Goal: Information Seeking & Learning: Learn about a topic

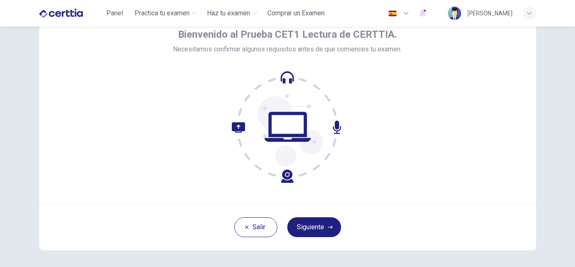
scroll to position [41, 0]
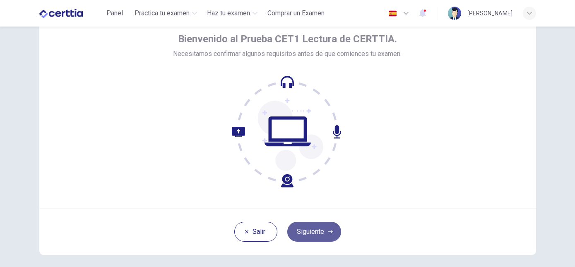
click at [319, 234] on button "Siguiente" at bounding box center [314, 232] width 54 height 20
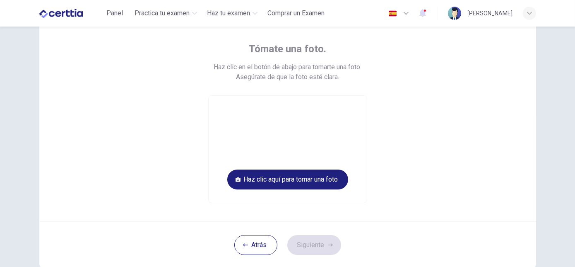
click at [123, 22] on div "Panel Practica tu examen Haz tu examen Comprar un Examen Español ** ​ Irma Herr…" at bounding box center [287, 13] width 497 height 27
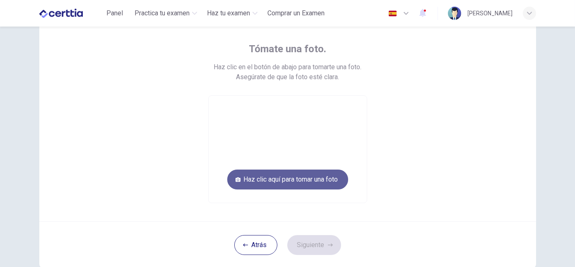
click at [273, 182] on button "Haz clic aquí para [PERSON_NAME] una foto" at bounding box center [287, 179] width 121 height 20
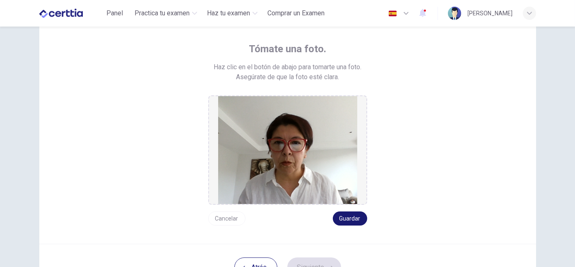
click at [337, 219] on button "Guardar" at bounding box center [350, 218] width 34 height 14
click at [319, 265] on button "Siguiente" at bounding box center [314, 267] width 54 height 20
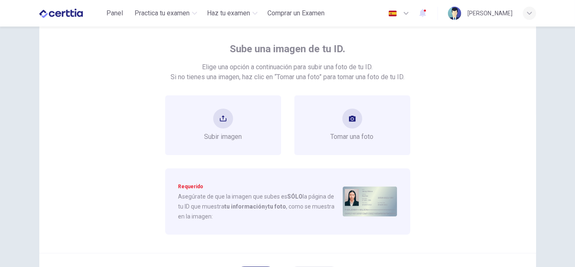
click at [501, 14] on div "[PERSON_NAME]" at bounding box center [490, 13] width 45 height 10
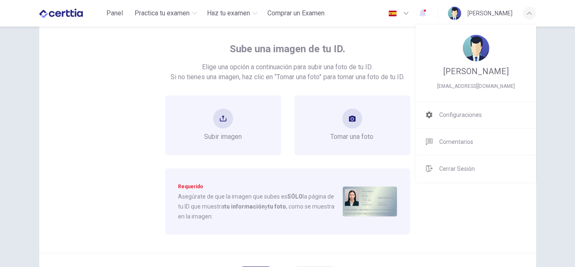
click at [387, 159] on div at bounding box center [287, 133] width 575 height 267
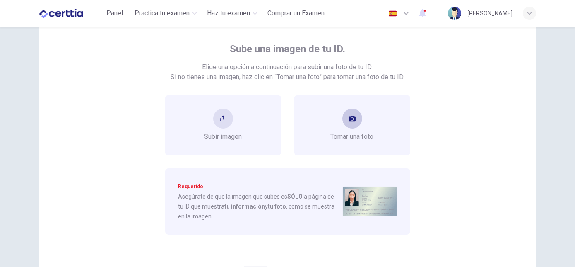
click at [351, 129] on div "[PERSON_NAME] una foto" at bounding box center [352, 125] width 43 height 33
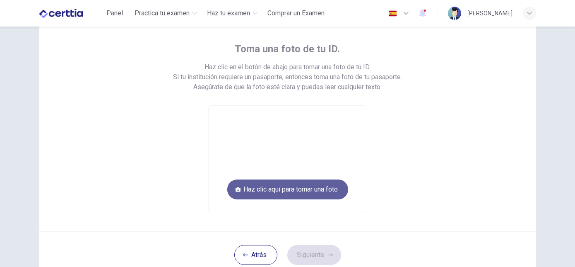
click at [333, 186] on button "Haz clic aquí para [PERSON_NAME] una foto" at bounding box center [287, 189] width 121 height 20
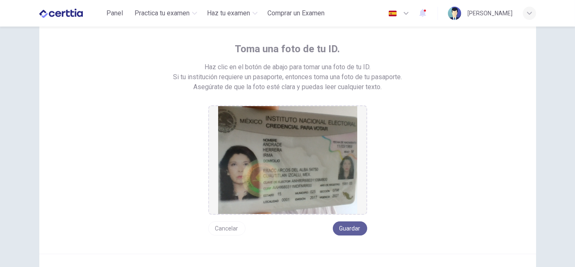
click at [347, 229] on button "Guardar" at bounding box center [350, 228] width 34 height 14
click at [345, 229] on button "Guardar" at bounding box center [350, 228] width 34 height 14
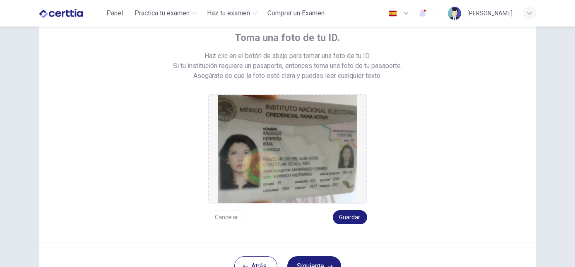
scroll to position [84, 0]
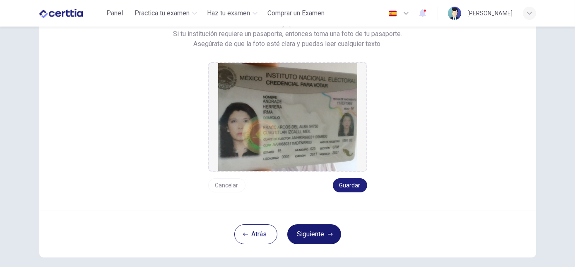
click at [308, 234] on button "Siguiente" at bounding box center [314, 234] width 54 height 20
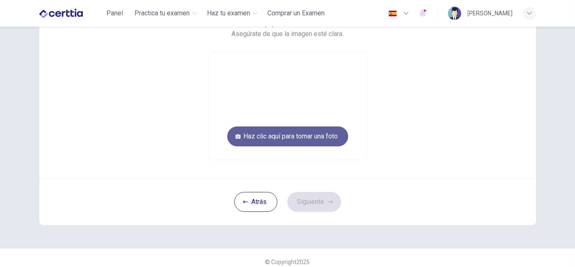
click at [272, 138] on button "Haz clic aquí para [PERSON_NAME] una foto" at bounding box center [287, 136] width 121 height 20
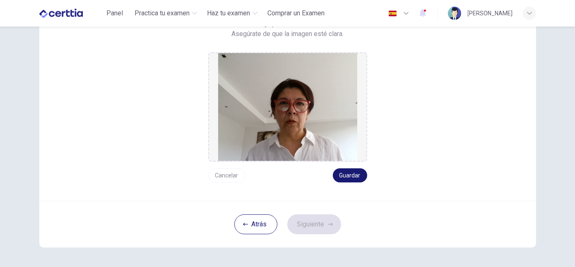
click at [344, 178] on button "Guardar" at bounding box center [350, 175] width 34 height 14
click at [314, 226] on button "Siguiente" at bounding box center [314, 224] width 54 height 20
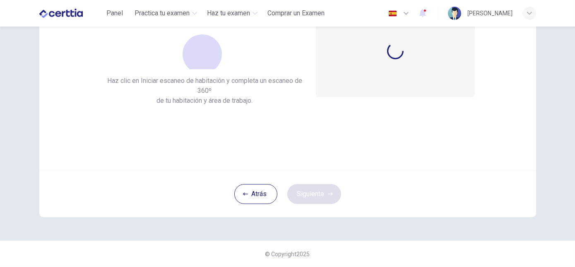
scroll to position [78, 0]
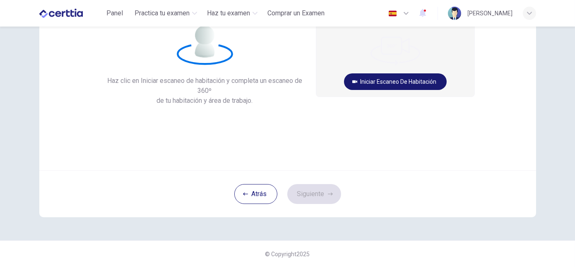
click at [403, 85] on button "Iniciar escaneo de habitación" at bounding box center [395, 81] width 103 height 17
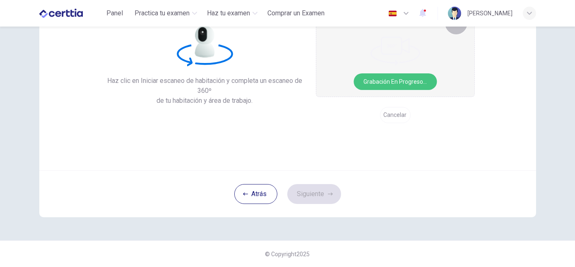
click at [403, 85] on button "Grabación en progreso..." at bounding box center [395, 81] width 83 height 17
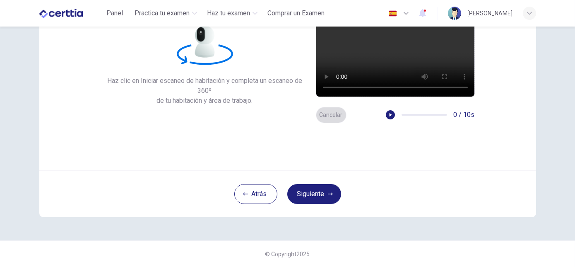
click at [333, 116] on button "Cancelar" at bounding box center [331, 115] width 31 height 16
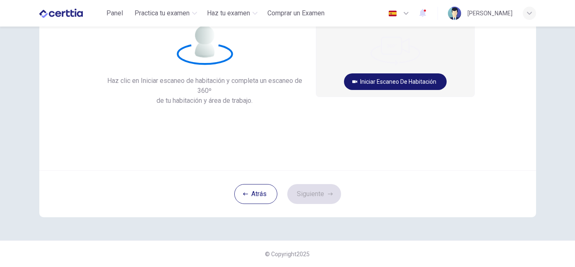
click at [394, 84] on button "Iniciar escaneo de habitación" at bounding box center [395, 81] width 103 height 17
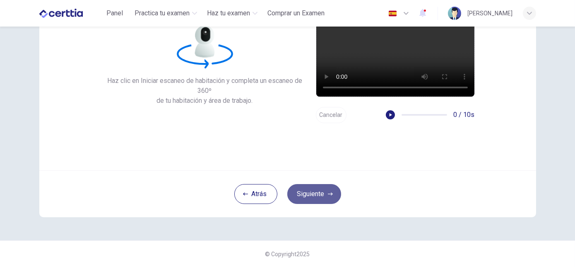
click at [310, 198] on button "Siguiente" at bounding box center [314, 194] width 54 height 20
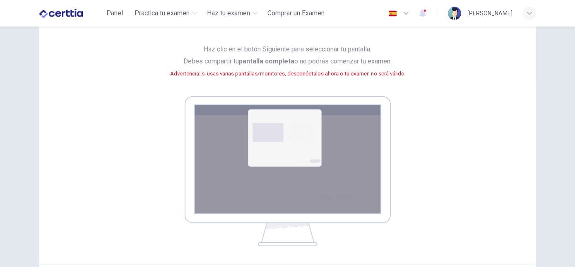
scroll to position [51, 0]
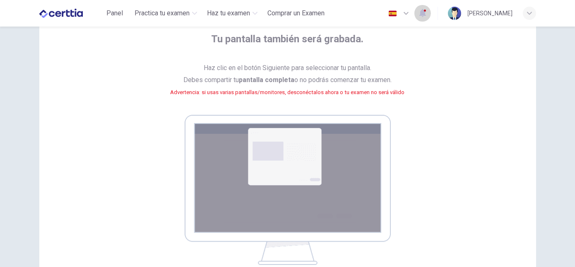
click at [426, 12] on icon "button" at bounding box center [423, 13] width 7 height 8
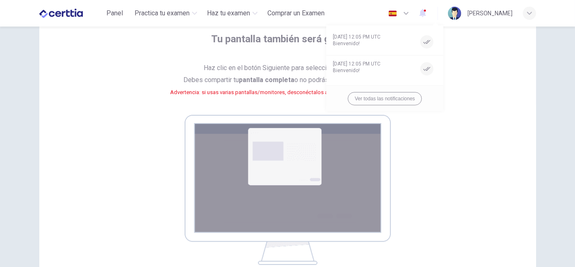
click at [289, 72] on div at bounding box center [287, 133] width 575 height 267
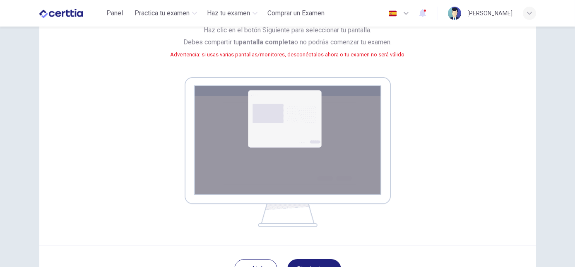
click at [205, 95] on img at bounding box center [288, 152] width 206 height 150
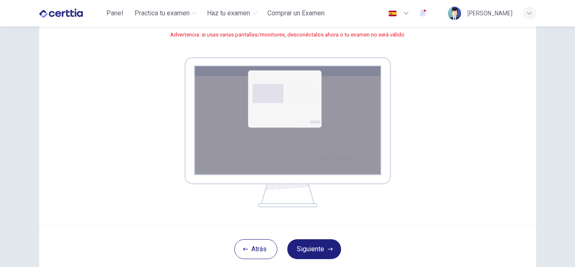
scroll to position [126, 0]
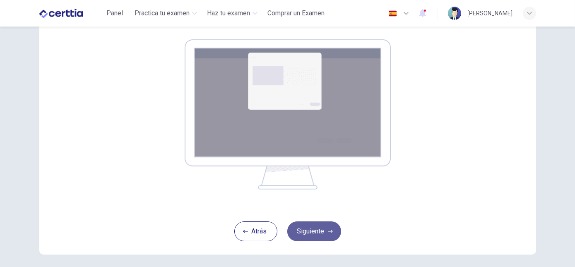
click at [302, 234] on button "Siguiente" at bounding box center [314, 231] width 54 height 20
click at [328, 229] on icon "button" at bounding box center [330, 231] width 5 height 5
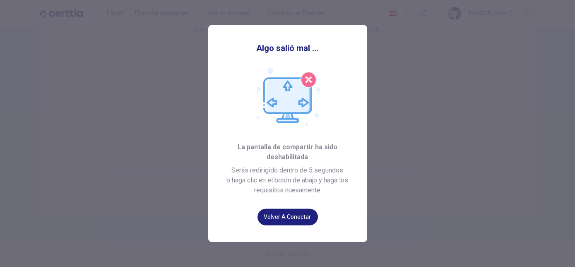
click at [309, 82] on img at bounding box center [287, 97] width 65 height 58
click at [289, 215] on button "Volver a conectar" at bounding box center [288, 217] width 60 height 17
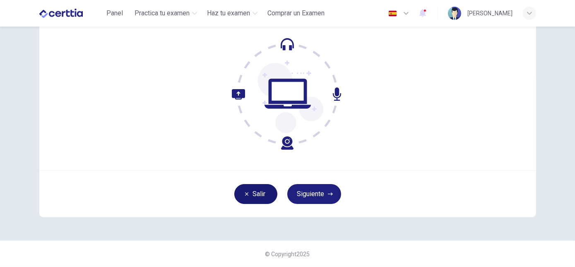
click at [254, 195] on button "Salir" at bounding box center [255, 194] width 43 height 20
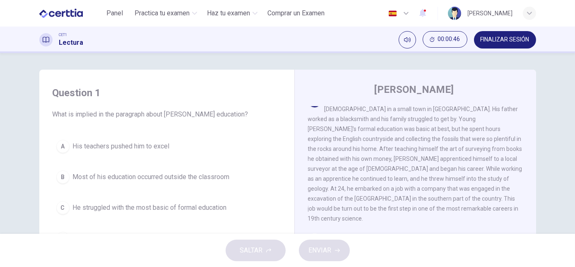
scroll to position [10, 0]
click at [80, 179] on span "Most of his education occurred outside the classroom" at bounding box center [151, 177] width 157 height 10
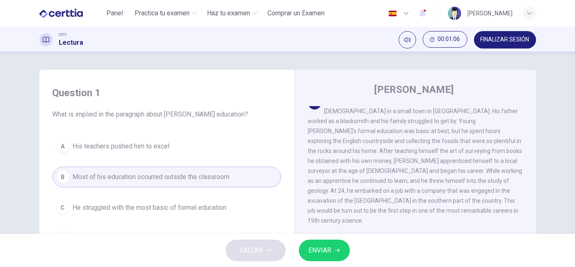
click at [328, 249] on span "ENVIAR" at bounding box center [320, 250] width 23 height 12
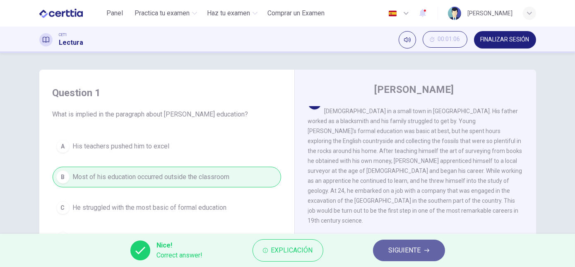
click at [421, 251] on button "SIGUIENTE" at bounding box center [409, 250] width 72 height 22
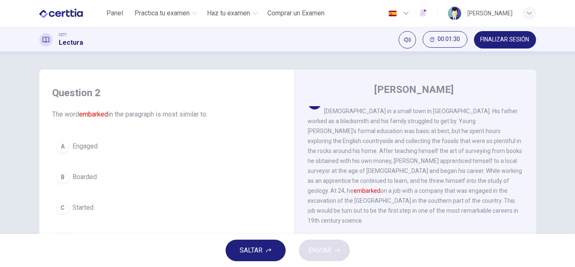
click at [79, 177] on span "Boarded" at bounding box center [85, 177] width 24 height 10
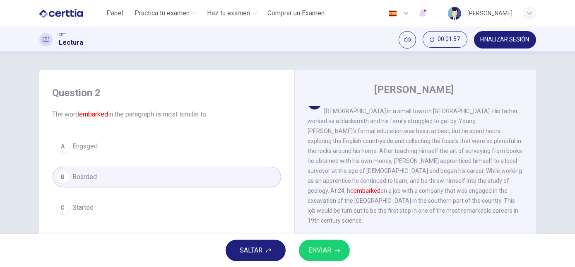
click at [91, 146] on span "Engaged" at bounding box center [85, 146] width 25 height 10
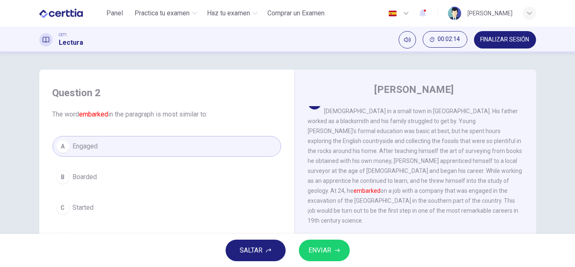
click at [328, 251] on span "ENVIAR" at bounding box center [320, 250] width 23 height 12
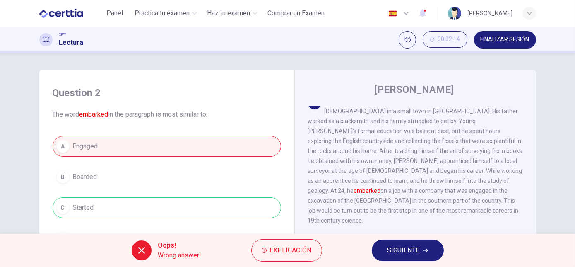
click at [74, 175] on div "A Engaged B Boarded C Started D Accepted" at bounding box center [167, 192] width 229 height 113
click at [392, 255] on span "SIGUIENTE" at bounding box center [404, 250] width 32 height 12
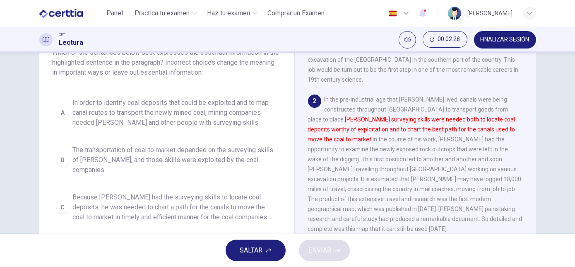
scroll to position [63, 0]
drag, startPoint x: 533, startPoint y: 174, endPoint x: 531, endPoint y: 184, distance: 10.2
click at [531, 184] on div "William Smith 1 Pioneering English geologist William Smith was born in 1769 in …" at bounding box center [415, 157] width 242 height 301
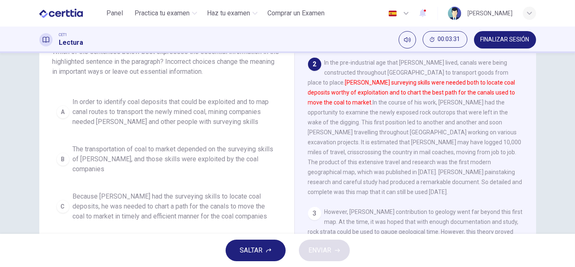
scroll to position [128, 0]
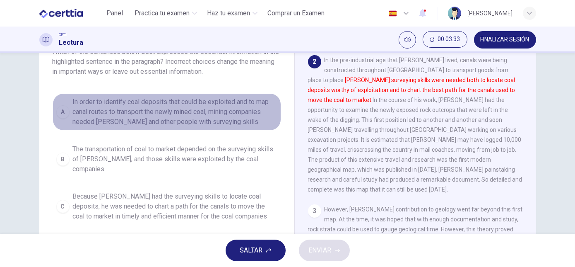
click at [157, 107] on span "In order to identify coal deposits that could be exploited and to map canal rou…" at bounding box center [175, 112] width 205 height 30
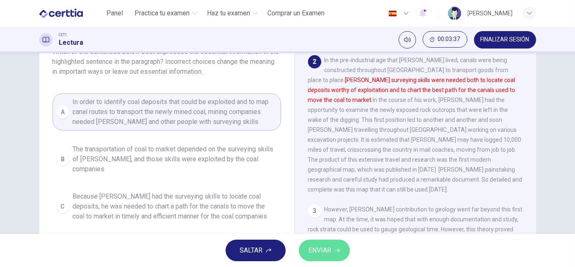
click at [319, 252] on span "ENVIAR" at bounding box center [320, 250] width 23 height 12
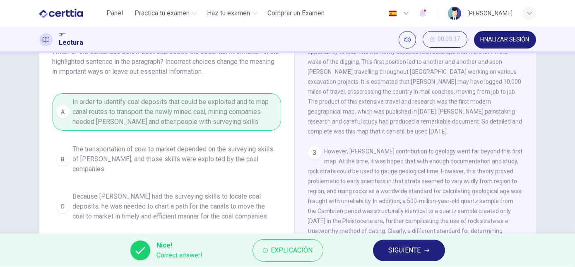
scroll to position [186, 0]
click at [394, 252] on span "SIGUIENTE" at bounding box center [405, 250] width 32 height 12
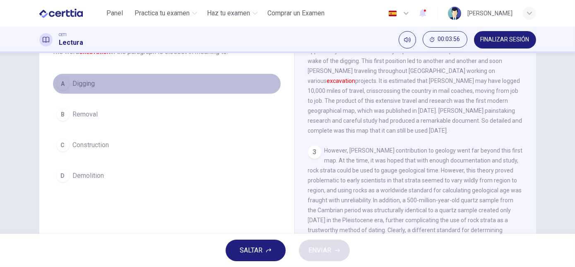
click at [76, 85] on span "Digging" at bounding box center [84, 84] width 22 height 10
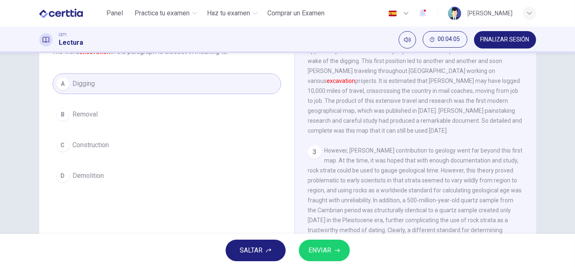
click at [320, 254] on span "ENVIAR" at bounding box center [320, 250] width 23 height 12
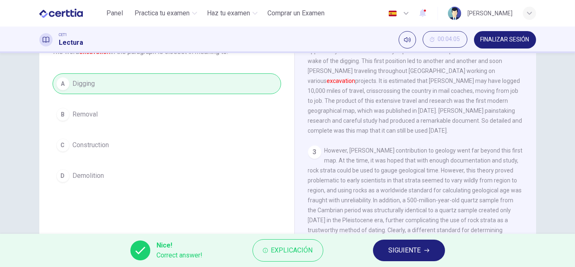
click at [425, 253] on button "SIGUIENTE" at bounding box center [409, 250] width 72 height 22
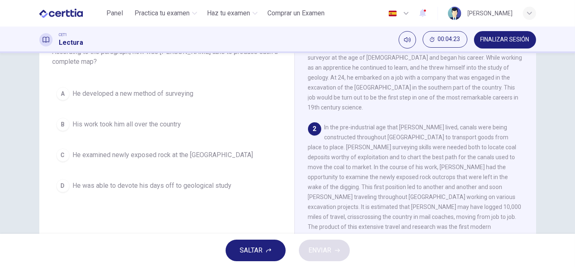
scroll to position [61, 0]
click at [275, 160] on button "C He examined newly exposed rock at the Somerset dig" at bounding box center [167, 155] width 229 height 21
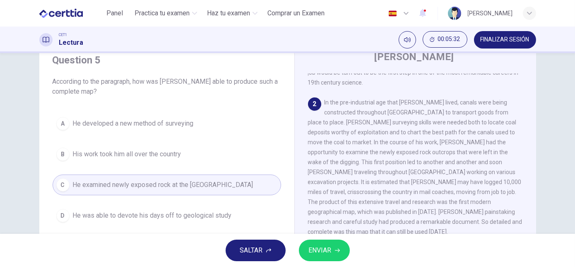
scroll to position [116, 0]
click at [323, 250] on span "ENVIAR" at bounding box center [320, 250] width 23 height 12
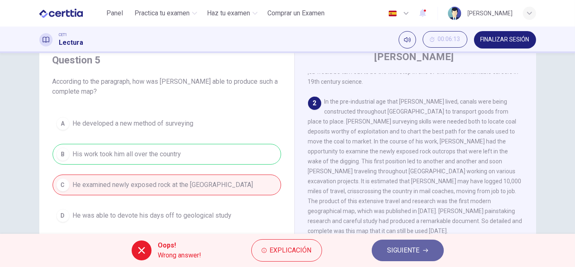
click at [408, 252] on span "SIGUIENTE" at bounding box center [404, 250] width 32 height 12
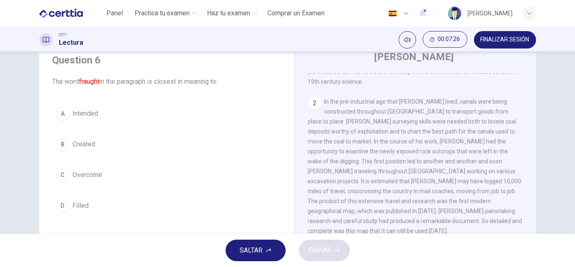
click at [491, 45] on button "FINALIZAR SESIÓN" at bounding box center [505, 39] width 62 height 17
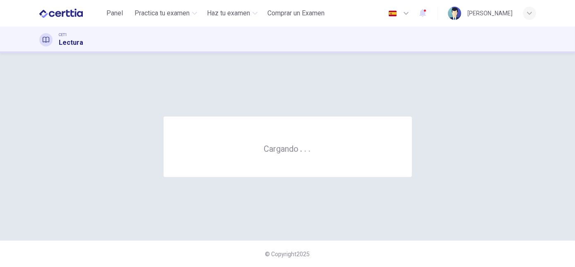
scroll to position [0, 0]
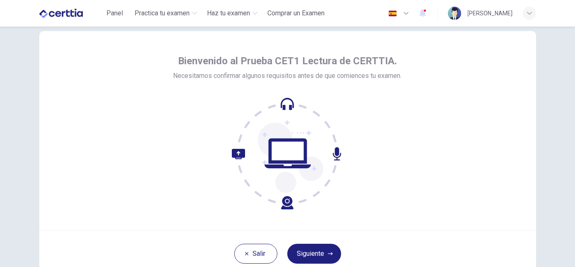
scroll to position [20, 0]
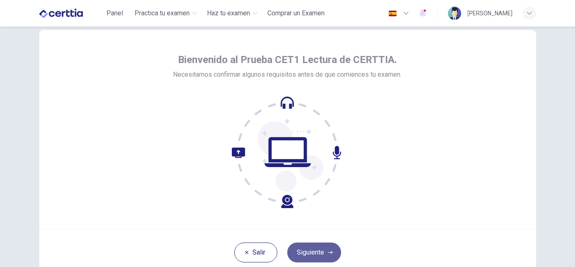
click at [304, 254] on button "Siguiente" at bounding box center [314, 252] width 54 height 20
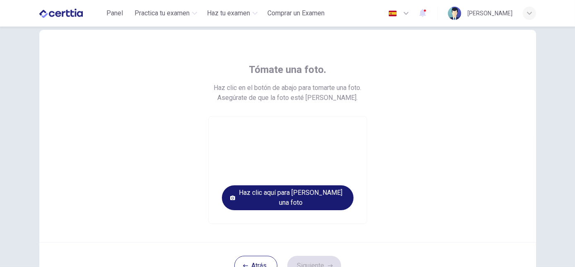
click at [284, 203] on button "Haz clic aquí para [PERSON_NAME] una foto" at bounding box center [288, 197] width 132 height 25
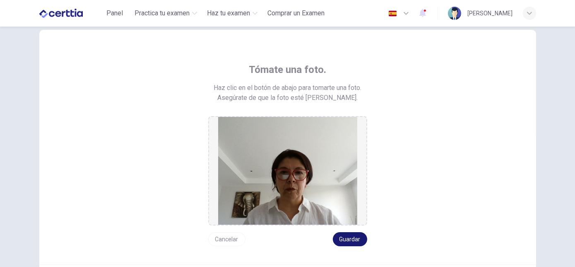
click at [355, 242] on button "Guardar" at bounding box center [350, 239] width 34 height 14
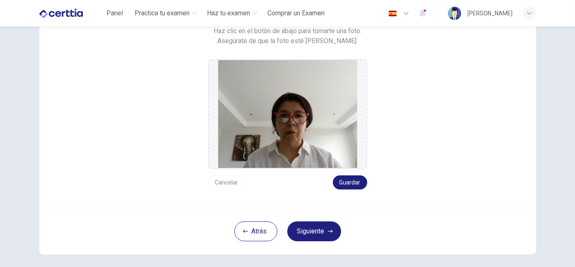
scroll to position [77, 0]
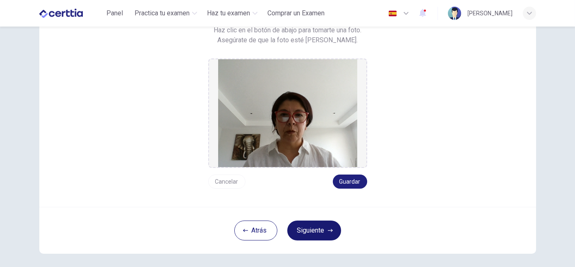
click at [307, 231] on button "Siguiente" at bounding box center [314, 230] width 54 height 20
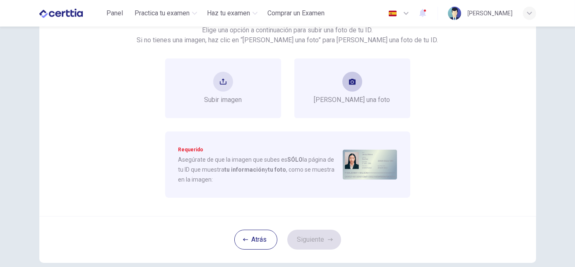
click at [351, 85] on button "take photo" at bounding box center [353, 82] width 20 height 20
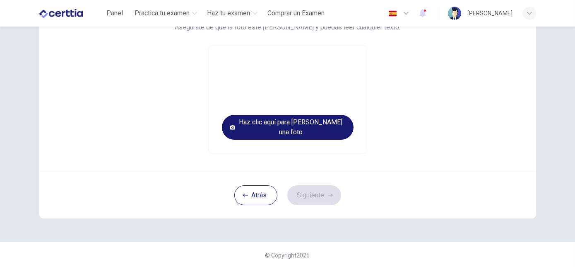
scroll to position [101, 0]
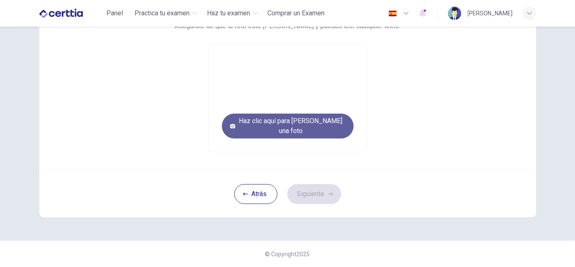
click at [300, 127] on button "Haz clic aquí para [PERSON_NAME] una foto" at bounding box center [288, 125] width 132 height 25
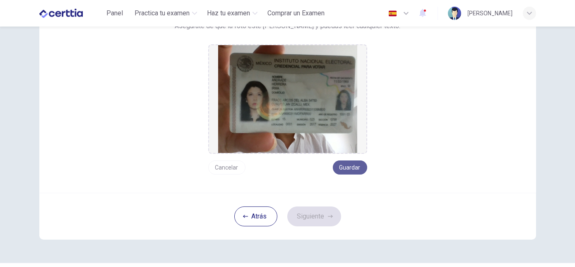
click at [355, 166] on button "Guardar" at bounding box center [350, 167] width 34 height 14
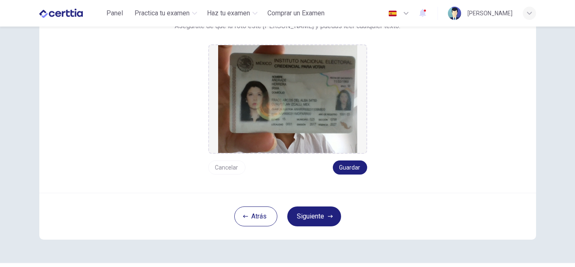
click at [218, 166] on button "Cancelar" at bounding box center [226, 167] width 37 height 14
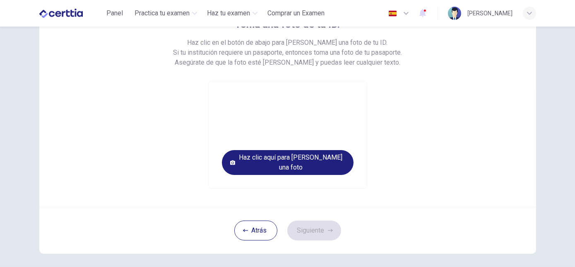
scroll to position [64, 0]
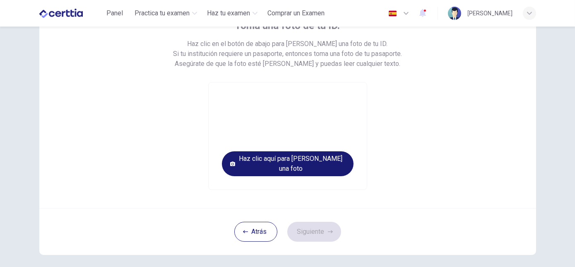
click at [262, 163] on button "Haz clic aquí para [PERSON_NAME] una foto" at bounding box center [288, 163] width 132 height 25
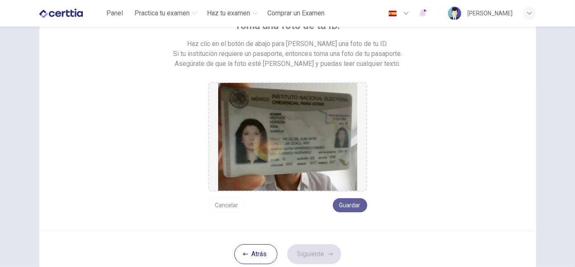
click at [345, 205] on button "Guardar" at bounding box center [350, 205] width 34 height 14
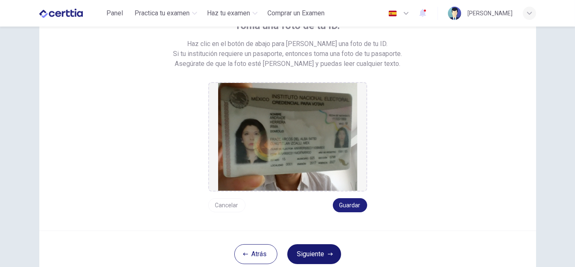
click at [306, 253] on button "Siguiente" at bounding box center [314, 254] width 54 height 20
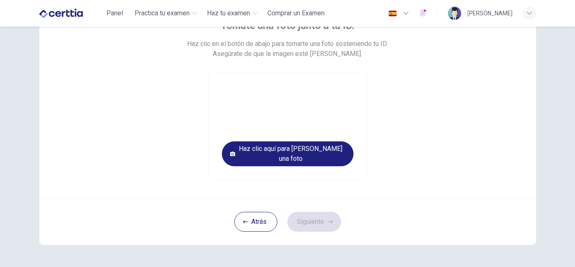
scroll to position [26, 0]
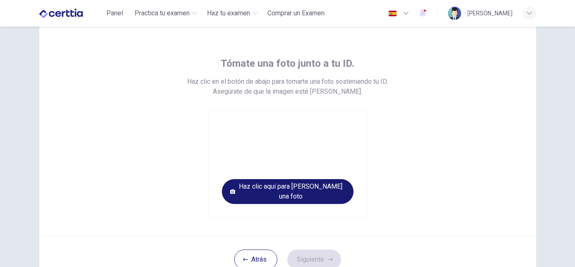
click at [320, 194] on button "Haz clic aquí para [PERSON_NAME] una foto" at bounding box center [288, 191] width 132 height 25
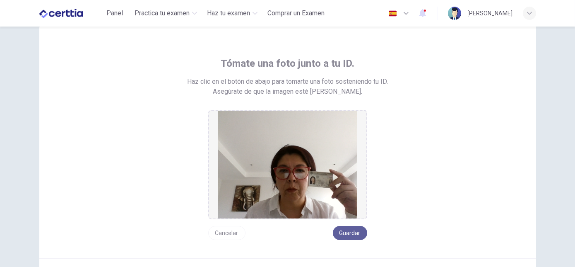
click at [347, 234] on button "Guardar" at bounding box center [350, 233] width 34 height 14
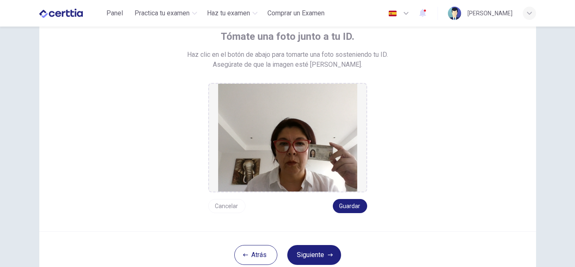
scroll to position [90, 0]
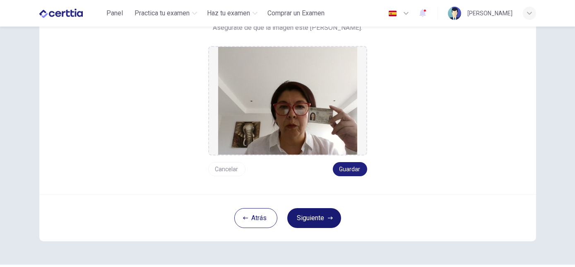
click at [314, 216] on button "Siguiente" at bounding box center [314, 218] width 54 height 20
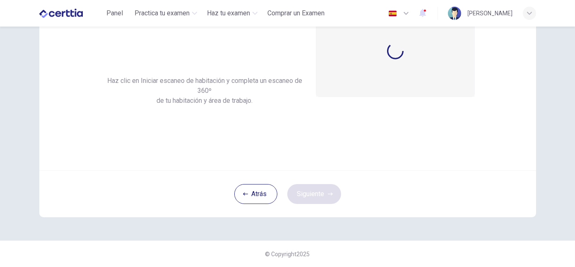
scroll to position [78, 0]
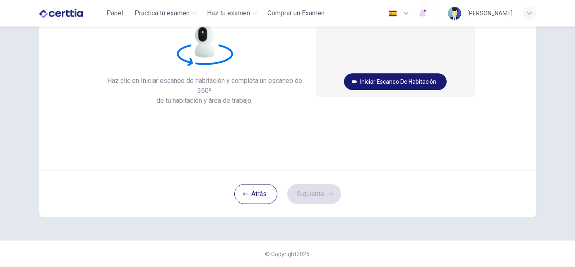
click at [375, 80] on button "Iniciar escaneo de habitación" at bounding box center [395, 81] width 103 height 17
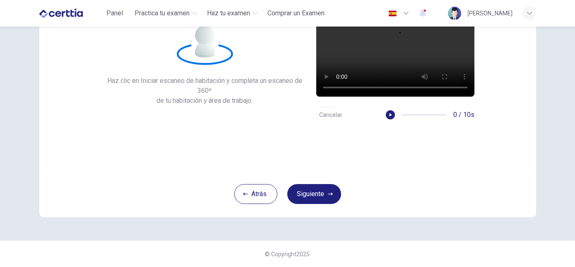
scroll to position [41, 0]
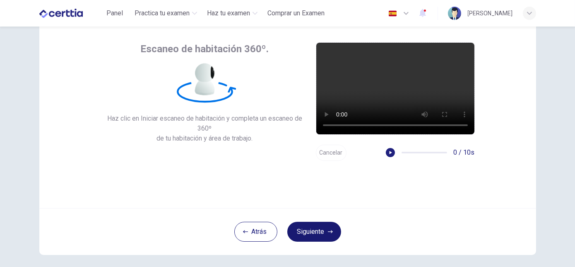
click at [318, 233] on button "Siguiente" at bounding box center [314, 232] width 54 height 20
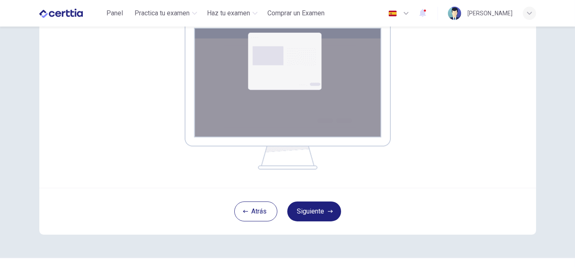
scroll to position [142, 0]
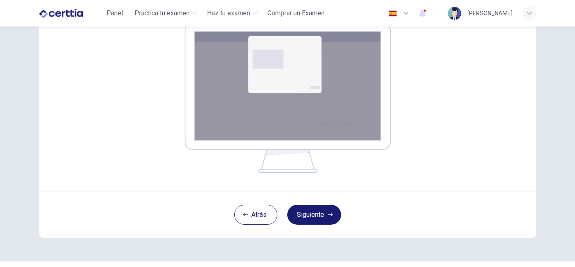
click at [316, 216] on button "Siguiente" at bounding box center [314, 215] width 54 height 20
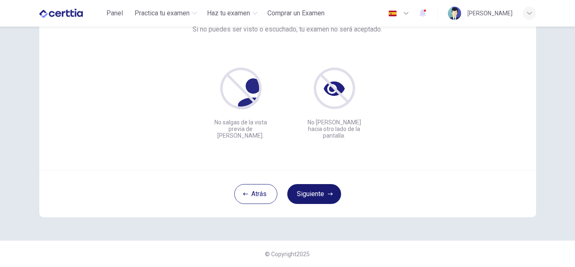
click at [322, 191] on button "Siguiente" at bounding box center [314, 194] width 54 height 20
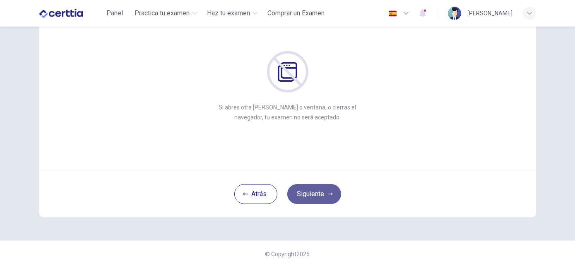
click at [309, 194] on button "Siguiente" at bounding box center [314, 194] width 54 height 20
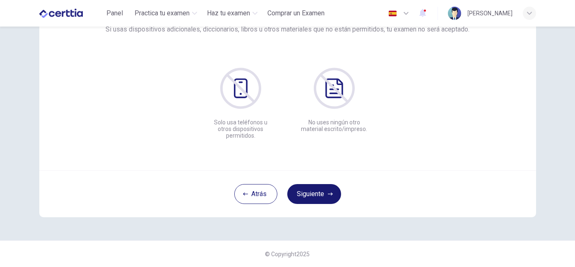
click at [309, 194] on button "Siguiente" at bounding box center [314, 194] width 54 height 20
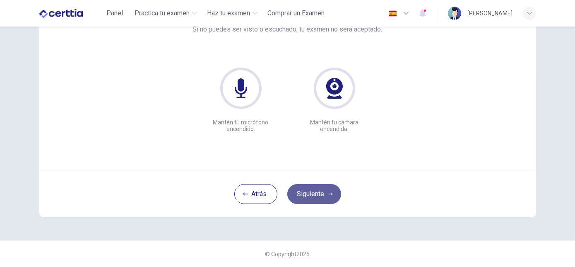
click at [309, 194] on button "Siguiente" at bounding box center [314, 194] width 54 height 20
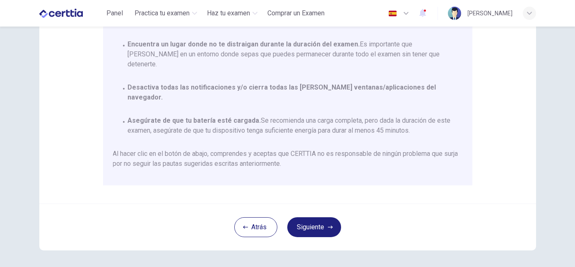
scroll to position [161, 0]
click at [302, 231] on button "Siguiente" at bounding box center [314, 227] width 54 height 20
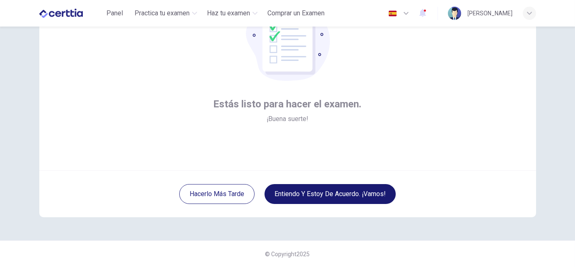
scroll to position [78, 0]
click at [323, 197] on button "Entiendo y estoy de acuerdo. ¡Vamos!" at bounding box center [330, 194] width 131 height 20
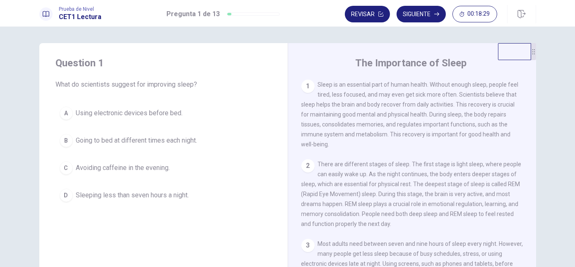
click at [138, 196] on span "Sleeping less than seven hours a night." at bounding box center [132, 195] width 113 height 10
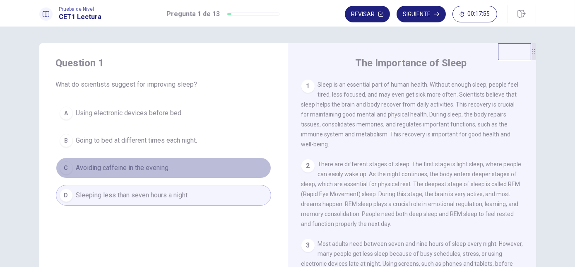
click at [127, 166] on span "Avoiding caffeine in the evening." at bounding box center [123, 168] width 94 height 10
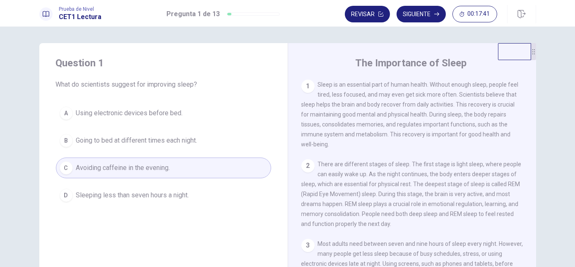
click at [532, 121] on div "The Importance of Sleep 1 Sleep is an essential part of human health. Without e…" at bounding box center [412, 187] width 248 height 288
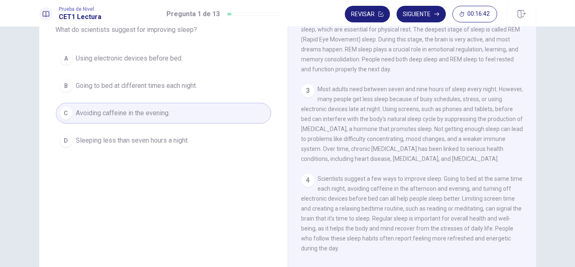
scroll to position [37, 0]
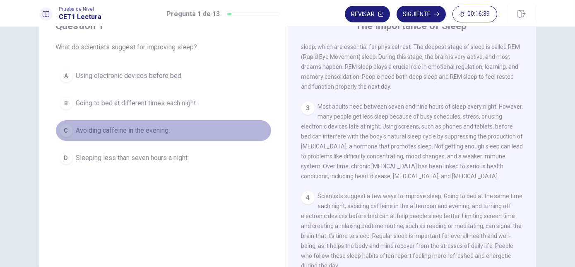
click at [173, 135] on button "C Avoiding caffeine in the evening." at bounding box center [163, 130] width 215 height 21
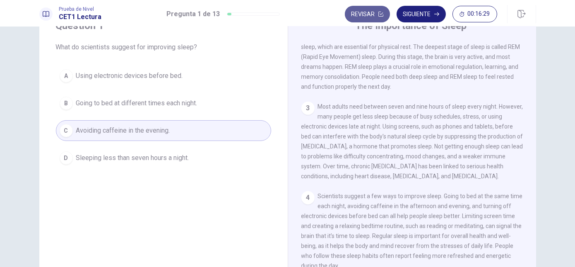
click at [376, 11] on button "Revisar" at bounding box center [367, 14] width 45 height 17
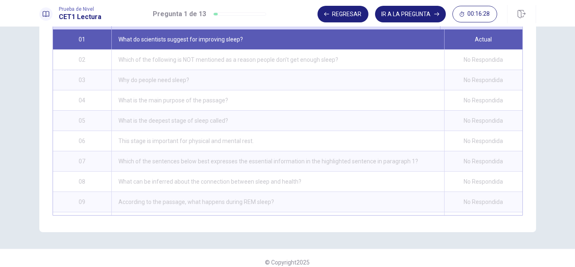
scroll to position [146, 0]
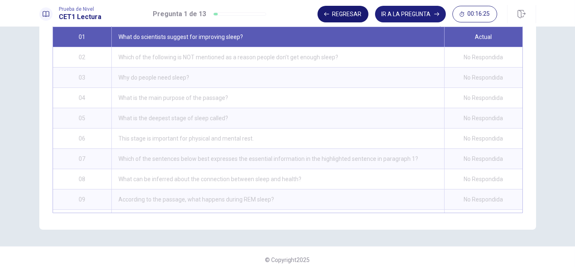
click at [344, 13] on button "Regresar" at bounding box center [343, 14] width 51 height 17
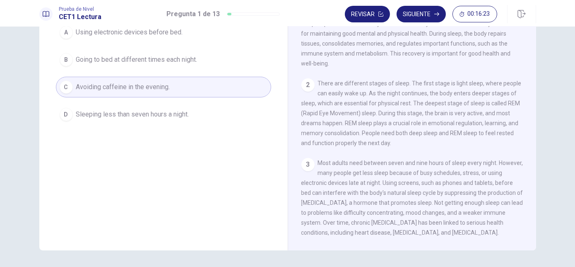
scroll to position [70, 0]
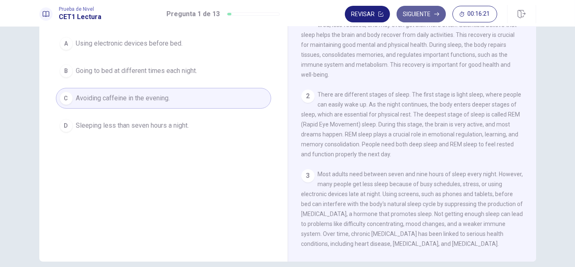
click at [410, 6] on button "Siguiente" at bounding box center [421, 14] width 49 height 17
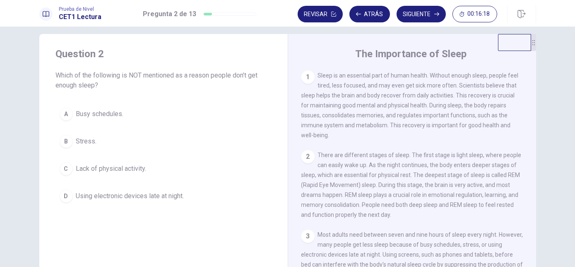
scroll to position [4, 0]
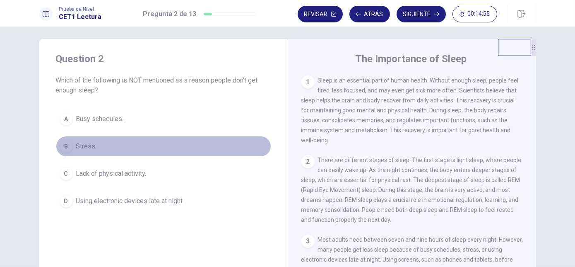
click at [93, 146] on span "Stress." at bounding box center [86, 146] width 21 height 10
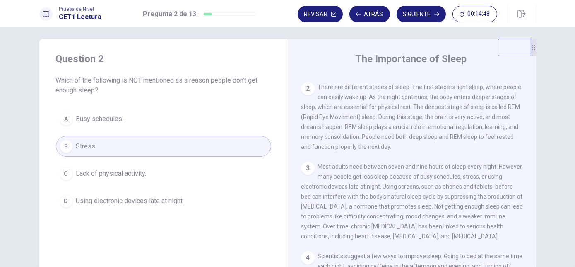
scroll to position [74, 0]
drag, startPoint x: 126, startPoint y: 147, endPoint x: 130, endPoint y: 156, distance: 10.0
click at [130, 155] on div "A Busy schedules. B Stress. C Lack of physical activity. D Using electronic dev…" at bounding box center [163, 160] width 215 height 103
click at [133, 171] on span "Lack of physical activity." at bounding box center [111, 174] width 70 height 10
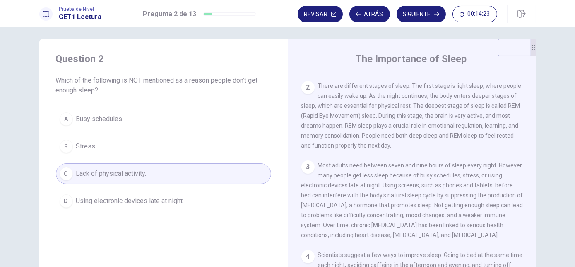
drag, startPoint x: 222, startPoint y: 128, endPoint x: 228, endPoint y: 125, distance: 6.7
click at [227, 125] on div "A Busy schedules. B Stress. C Lack of physical activity. D Using electronic dev…" at bounding box center [163, 160] width 215 height 103
click at [415, 16] on button "Siguiente" at bounding box center [421, 14] width 49 height 17
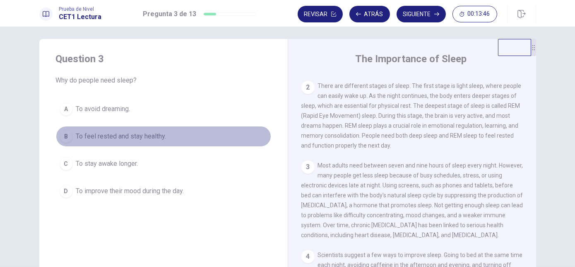
click at [108, 136] on span "To feel rested and stay healthy." at bounding box center [121, 136] width 90 height 10
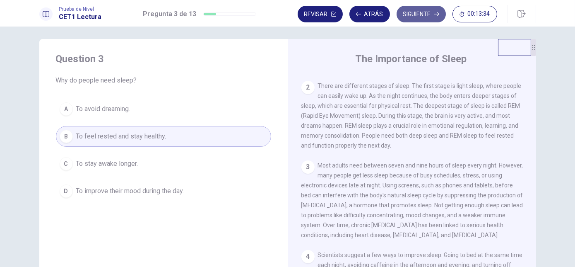
click at [422, 13] on button "Siguiente" at bounding box center [421, 14] width 49 height 17
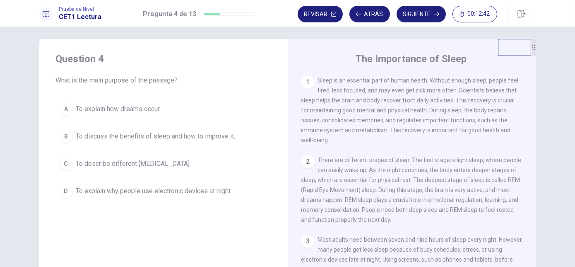
scroll to position [0, 0]
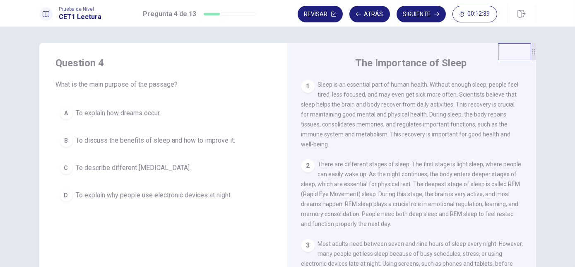
drag, startPoint x: 34, startPoint y: 66, endPoint x: 49, endPoint y: 78, distance: 19.2
click at [44, 75] on div "Question 4 What is the main purpose of the passage? A To explain how dreams occ…" at bounding box center [287, 187] width 523 height 288
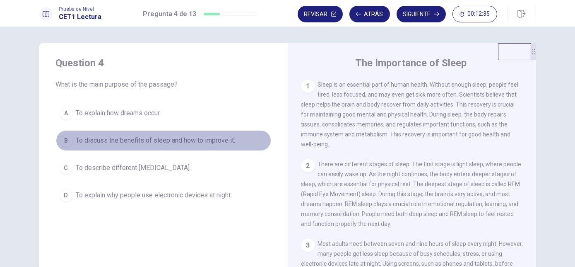
click at [67, 139] on div "B" at bounding box center [66, 140] width 13 height 13
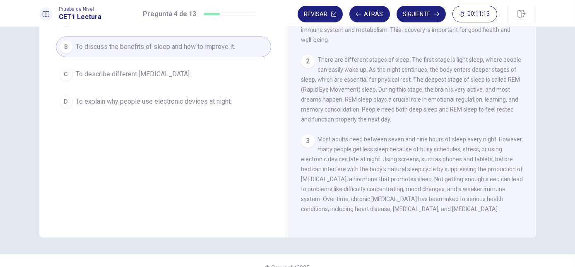
scroll to position [15, 0]
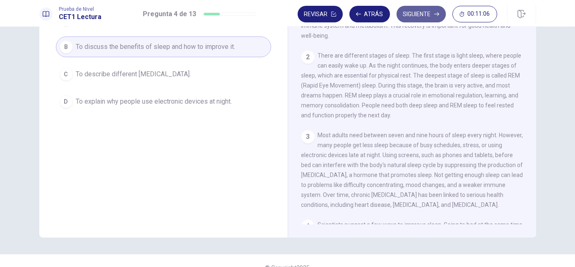
click at [415, 15] on button "Siguiente" at bounding box center [421, 14] width 49 height 17
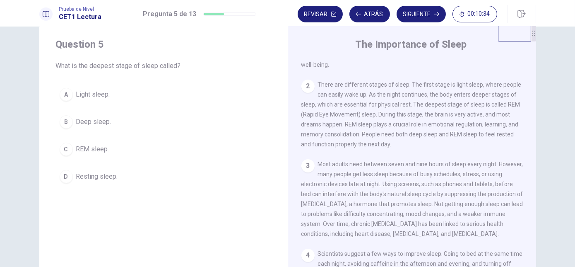
scroll to position [62, 0]
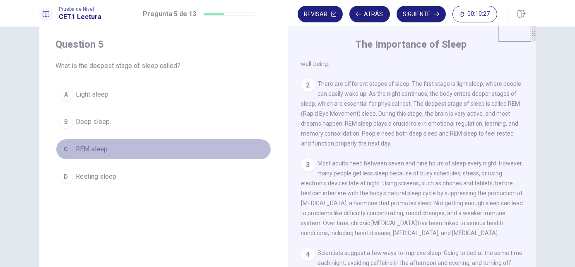
click at [64, 145] on div "C" at bounding box center [66, 148] width 13 height 13
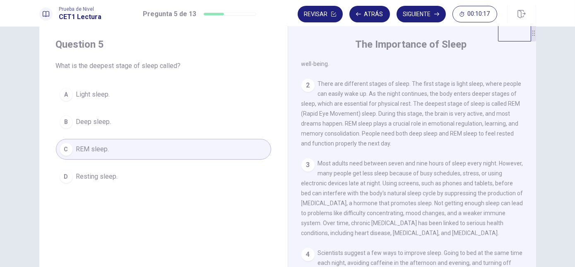
drag, startPoint x: 478, startPoint y: 105, endPoint x: 464, endPoint y: 86, distance: 22.9
click at [465, 92] on div "2 There are different stages of sleep. The first stage is light sleep, where pe…" at bounding box center [413, 114] width 222 height 70
click at [425, 12] on button "Siguiente" at bounding box center [421, 14] width 49 height 17
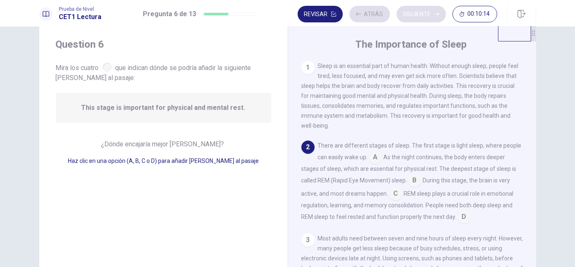
click at [425, 12] on div "Revisar Atrás Siguiente 00:10:14" at bounding box center [398, 14] width 200 height 17
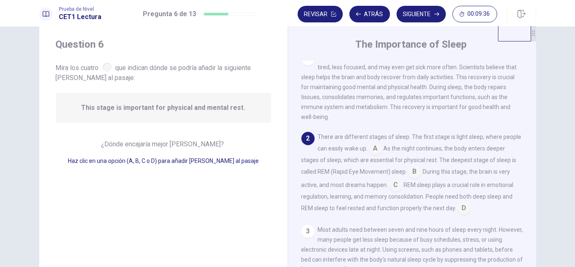
click at [411, 174] on input at bounding box center [414, 172] width 13 height 13
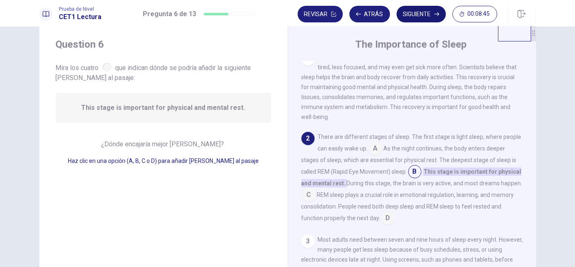
click at [430, 13] on button "Siguiente" at bounding box center [421, 14] width 49 height 17
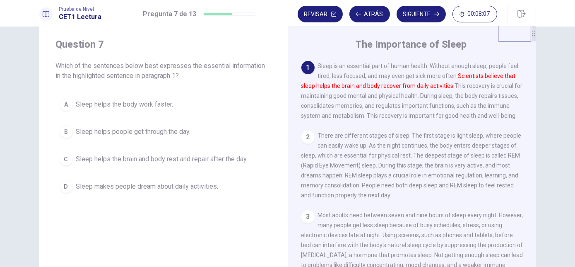
click at [113, 162] on span "Sleep helps the brain and body rest and repair after the day." at bounding box center [162, 159] width 172 height 10
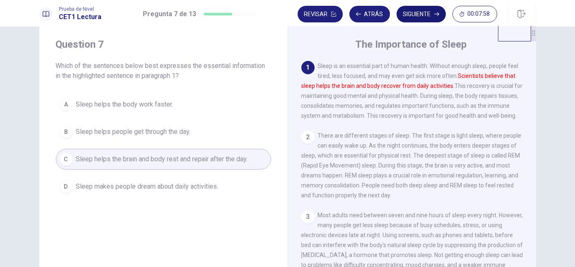
click at [410, 17] on button "Siguiente" at bounding box center [421, 14] width 49 height 17
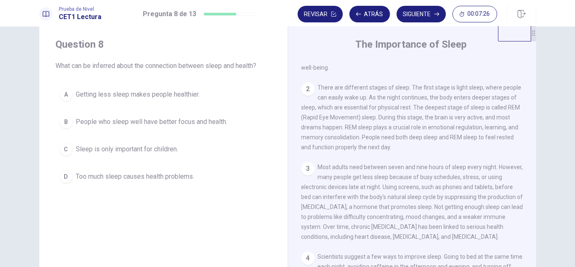
scroll to position [59, 0]
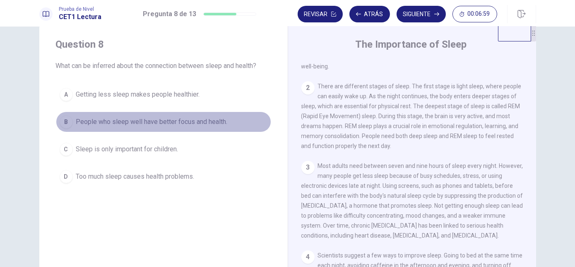
drag, startPoint x: 149, startPoint y: 118, endPoint x: 82, endPoint y: 117, distance: 67.5
click at [136, 118] on span "People who sleep well have better focus and health." at bounding box center [152, 122] width 152 height 10
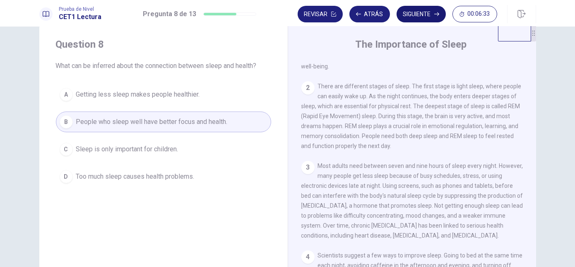
click at [412, 19] on button "Siguiente" at bounding box center [421, 14] width 49 height 17
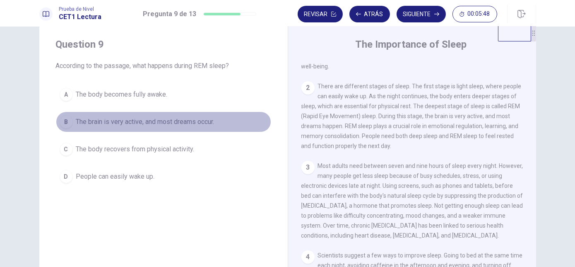
click at [159, 123] on span "The brain is very active, and most dreams occur." at bounding box center [145, 122] width 138 height 10
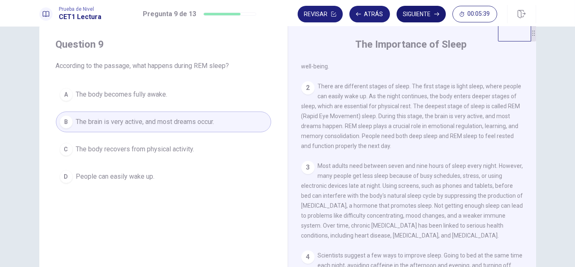
click at [416, 17] on button "Siguiente" at bounding box center [421, 14] width 49 height 17
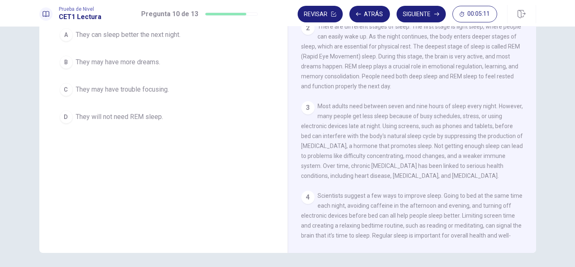
scroll to position [79, 0]
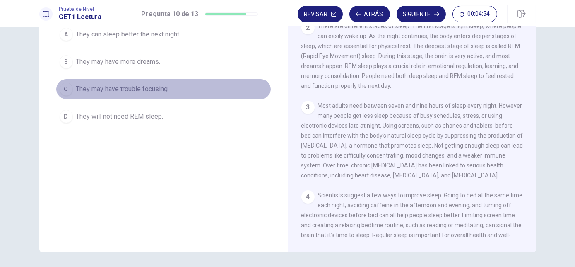
click at [117, 91] on span "They may have trouble focusing." at bounding box center [122, 89] width 93 height 10
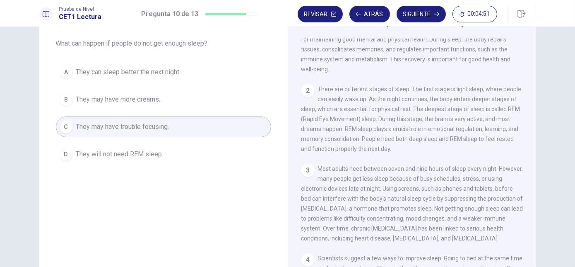
scroll to position [22, 0]
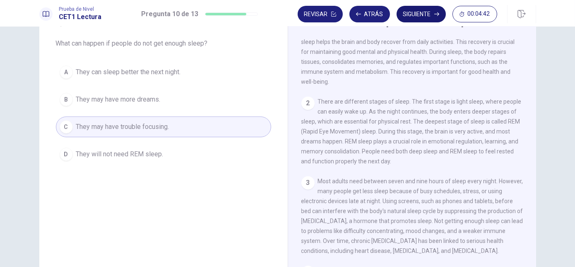
click at [416, 17] on button "Siguiente" at bounding box center [421, 14] width 49 height 17
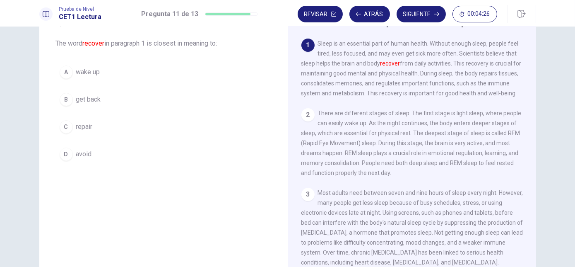
scroll to position [3, 0]
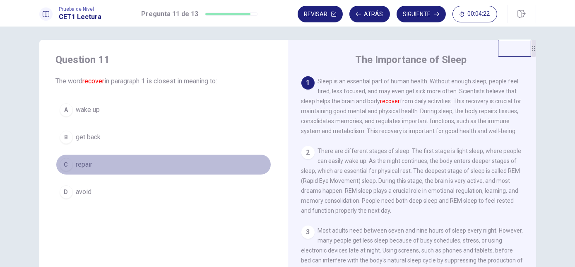
click at [79, 166] on span "repair" at bounding box center [84, 164] width 17 height 10
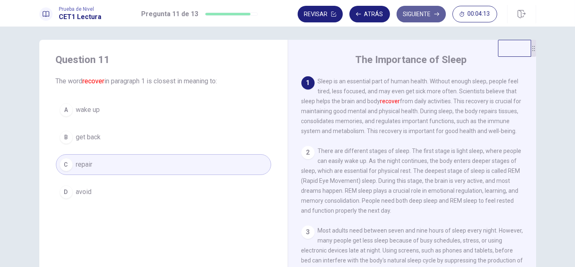
click at [422, 20] on button "Siguiente" at bounding box center [421, 14] width 49 height 17
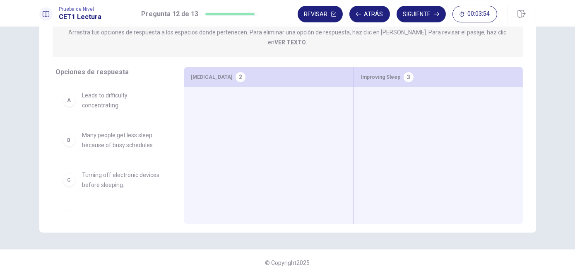
scroll to position [101, 0]
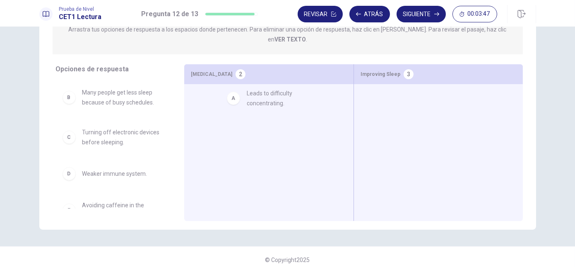
drag, startPoint x: 109, startPoint y: 89, endPoint x: 278, endPoint y: 100, distance: 168.9
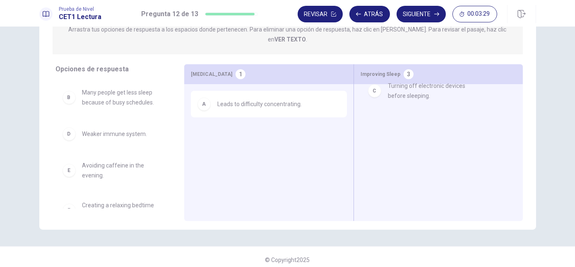
drag, startPoint x: 143, startPoint y: 126, endPoint x: 453, endPoint y: 90, distance: 311.9
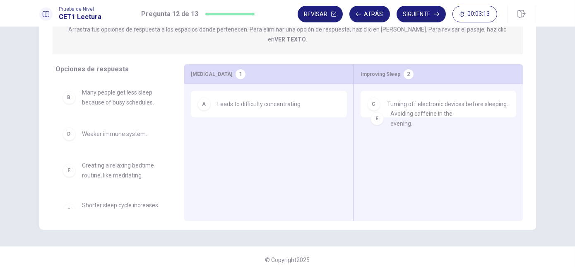
drag, startPoint x: 110, startPoint y: 158, endPoint x: 423, endPoint y: 116, distance: 315.9
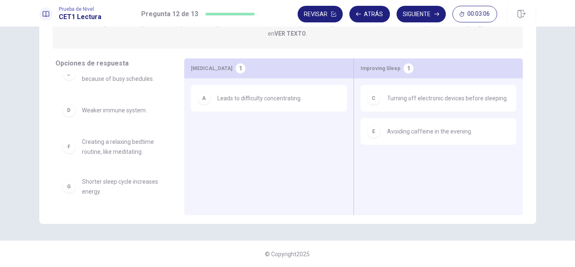
scroll to position [0, 0]
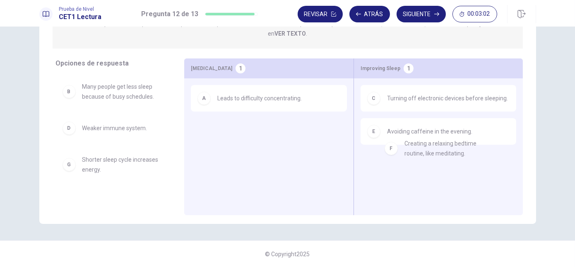
drag, startPoint x: 116, startPoint y: 160, endPoint x: 445, endPoint y: 152, distance: 328.9
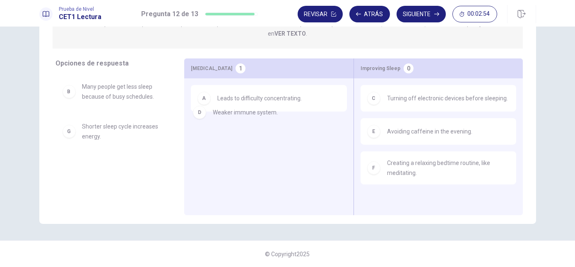
drag, startPoint x: 115, startPoint y: 118, endPoint x: 250, endPoint y: 111, distance: 135.2
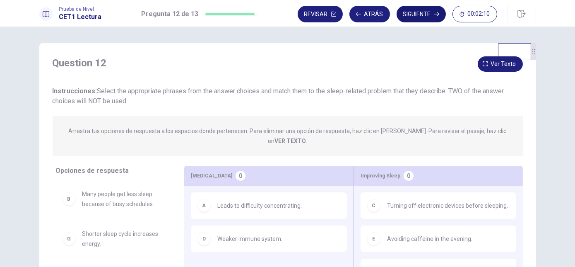
click at [420, 19] on button "Siguiente" at bounding box center [421, 14] width 49 height 17
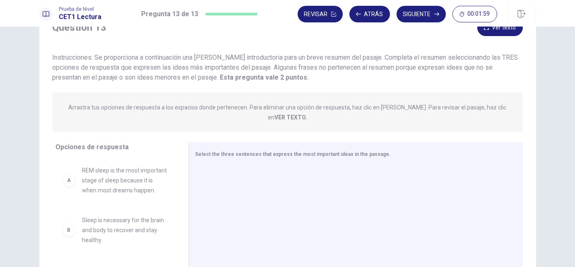
scroll to position [75, 0]
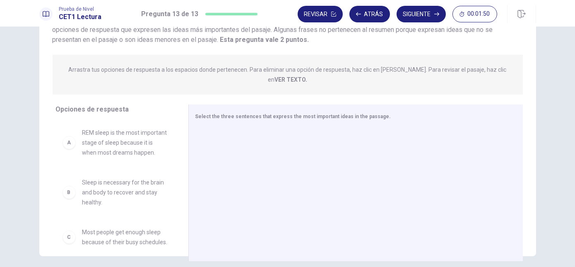
drag, startPoint x: 140, startPoint y: 194, endPoint x: 175, endPoint y: 169, distance: 42.8
click at [171, 173] on div "A REM sleep is the most important stage of sleep because it is when most dreams…" at bounding box center [119, 185] width 126 height 128
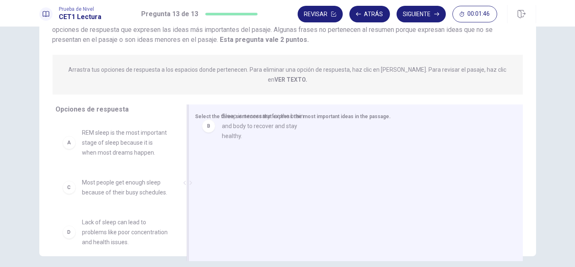
drag, startPoint x: 118, startPoint y: 182, endPoint x: 262, endPoint y: 116, distance: 158.1
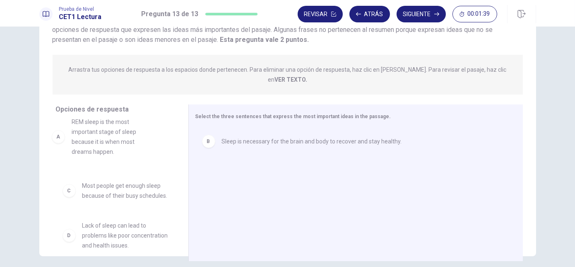
drag, startPoint x: 128, startPoint y: 134, endPoint x: 145, endPoint y: 133, distance: 17.8
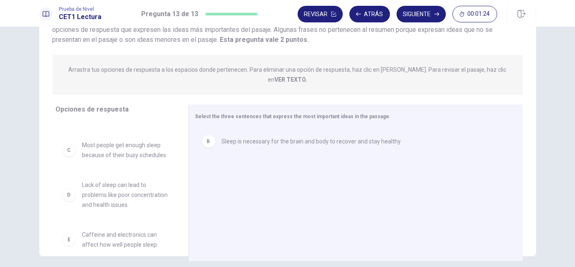
scroll to position [38, 0]
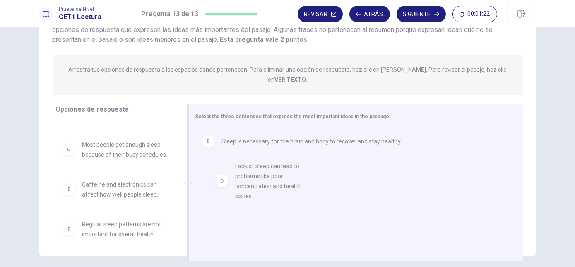
drag, startPoint x: 110, startPoint y: 204, endPoint x: 271, endPoint y: 174, distance: 163.4
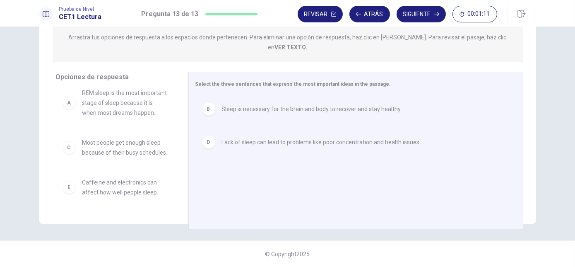
scroll to position [0, 0]
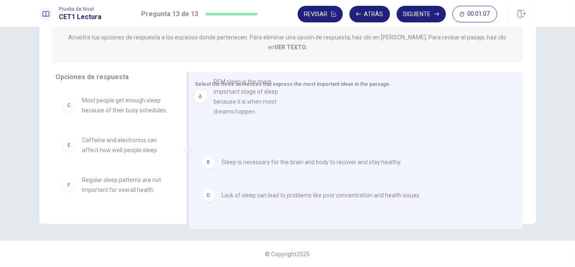
drag, startPoint x: 100, startPoint y: 109, endPoint x: 235, endPoint y: 100, distance: 135.3
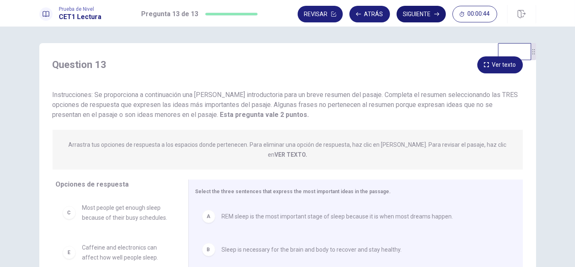
click at [413, 13] on button "Siguiente" at bounding box center [421, 14] width 49 height 17
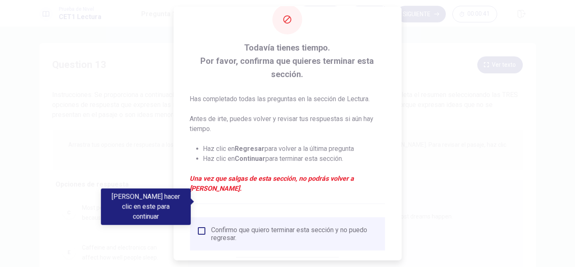
scroll to position [37, 0]
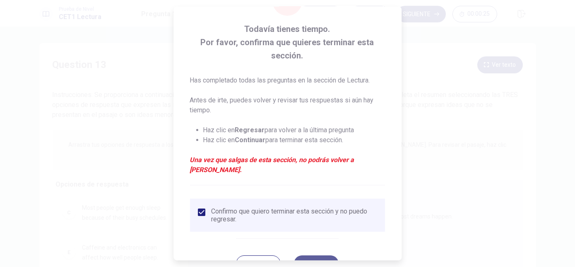
click at [314, 255] on button "Continuar" at bounding box center [316, 263] width 45 height 17
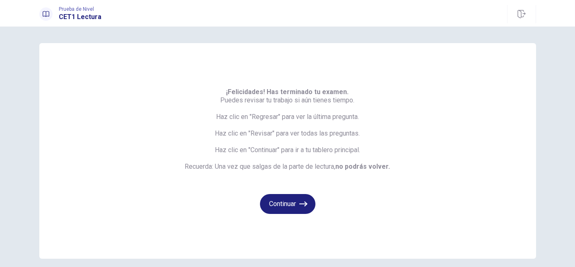
click at [298, 191] on div "Continuar" at bounding box center [287, 199] width 205 height 30
click at [302, 200] on icon "button" at bounding box center [303, 204] width 8 height 8
